Goal: Information Seeking & Learning: Check status

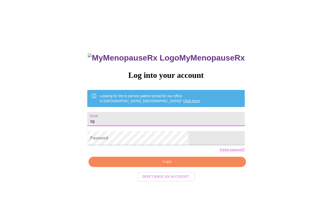
type input "s"
type input "[EMAIL_ADDRESS][DOMAIN_NAME]"
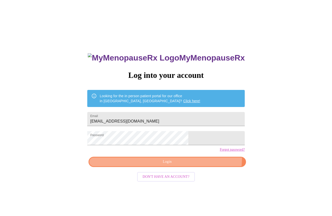
click at [193, 167] on button "Login" at bounding box center [168, 162] width 158 height 10
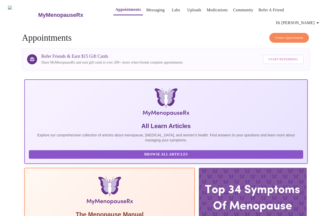
click at [307, 19] on span "Hi [PERSON_NAME]" at bounding box center [298, 22] width 45 height 7
click at [163, 11] on div at bounding box center [166, 108] width 332 height 216
click at [172, 12] on link "Labs" at bounding box center [176, 10] width 8 height 7
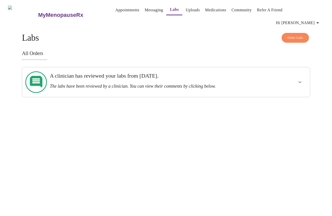
click at [201, 84] on h3 "The labs have been reviewed by a clinician. You can view their comments by clic…" at bounding box center [152, 86] width 205 height 5
click at [301, 79] on icon "show more" at bounding box center [300, 82] width 6 height 6
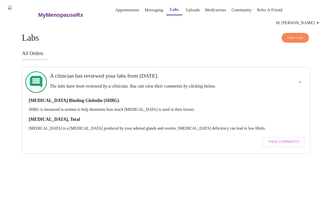
click at [278, 139] on span "View Comments" at bounding box center [284, 142] width 31 height 6
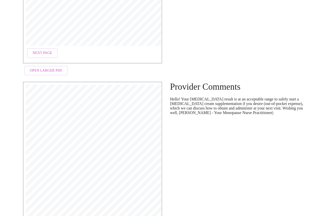
scroll to position [195, 0]
click at [45, 66] on button "Open Larger PDF" at bounding box center [45, 71] width 43 height 10
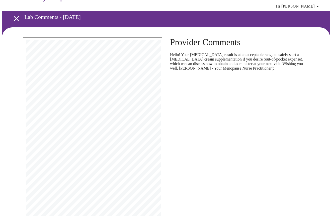
scroll to position [16, 0]
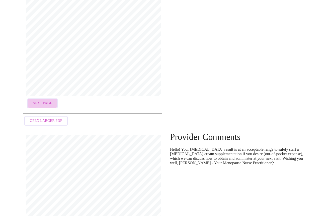
click at [43, 100] on span "Next Page" at bounding box center [43, 103] width 20 height 6
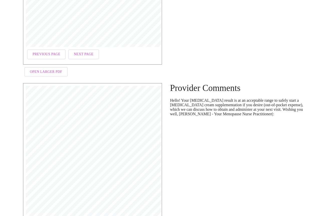
scroll to position [200, 0]
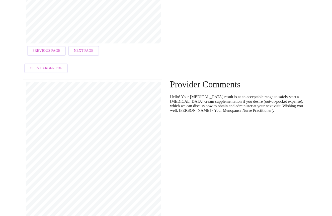
click at [57, 48] on span "Previous Page" at bounding box center [47, 51] width 28 height 6
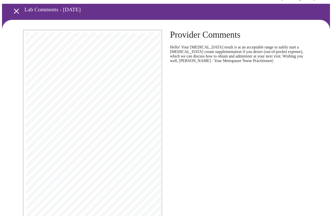
scroll to position [1, 0]
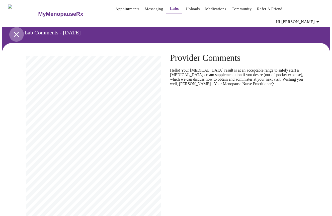
click at [15, 30] on icon "open drawer" at bounding box center [16, 34] width 9 height 9
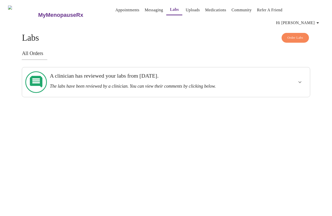
click at [299, 79] on icon "show more" at bounding box center [300, 82] width 6 height 6
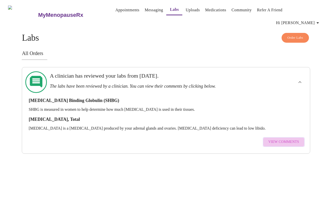
click at [292, 139] on span "View Comments" at bounding box center [284, 142] width 31 height 6
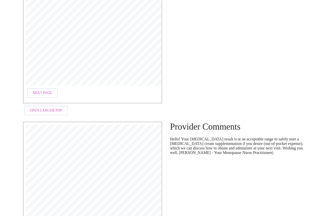
scroll to position [199, 0]
